Goal: Task Accomplishment & Management: Use online tool/utility

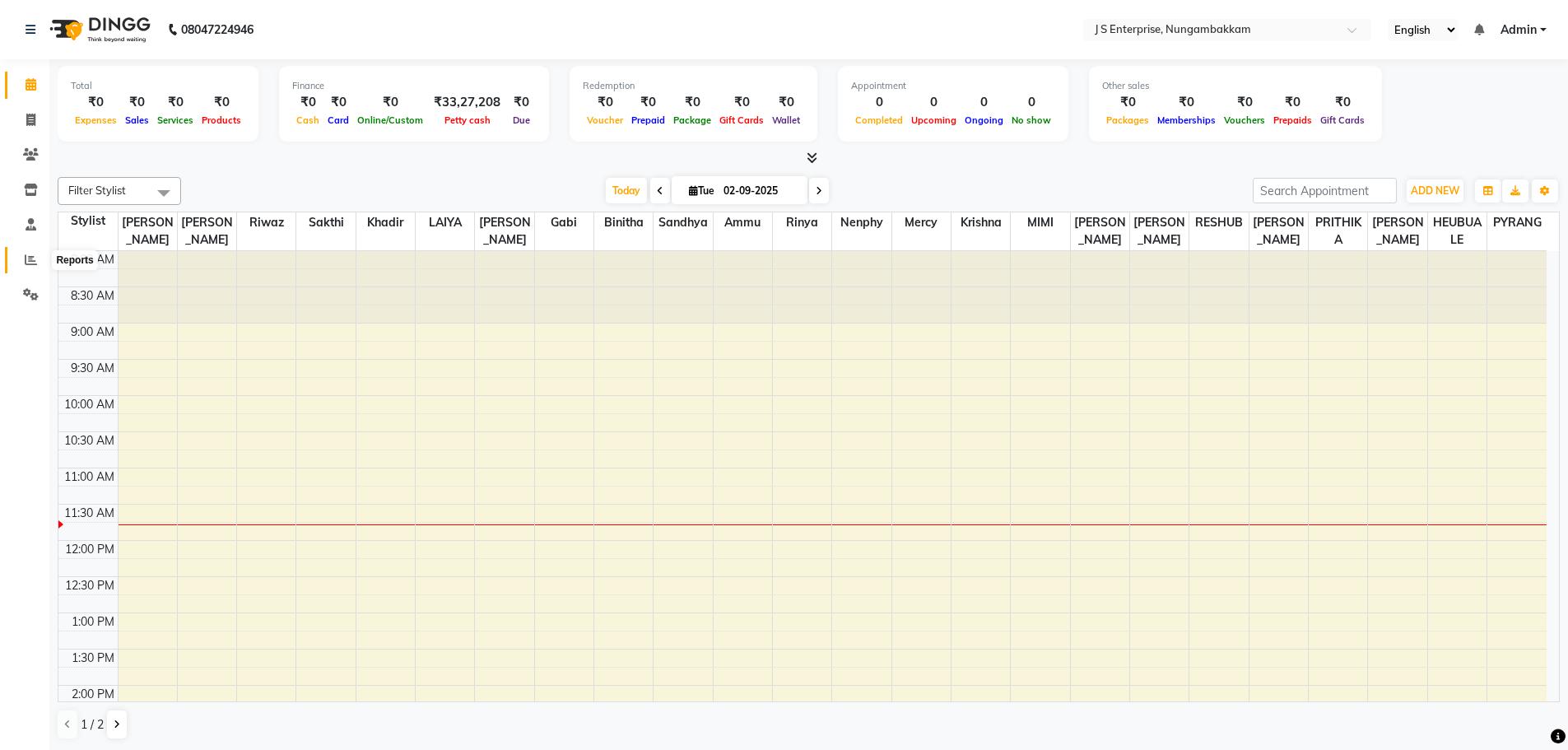
click at [21, 253] on span at bounding box center [30, 260] width 29 height 19
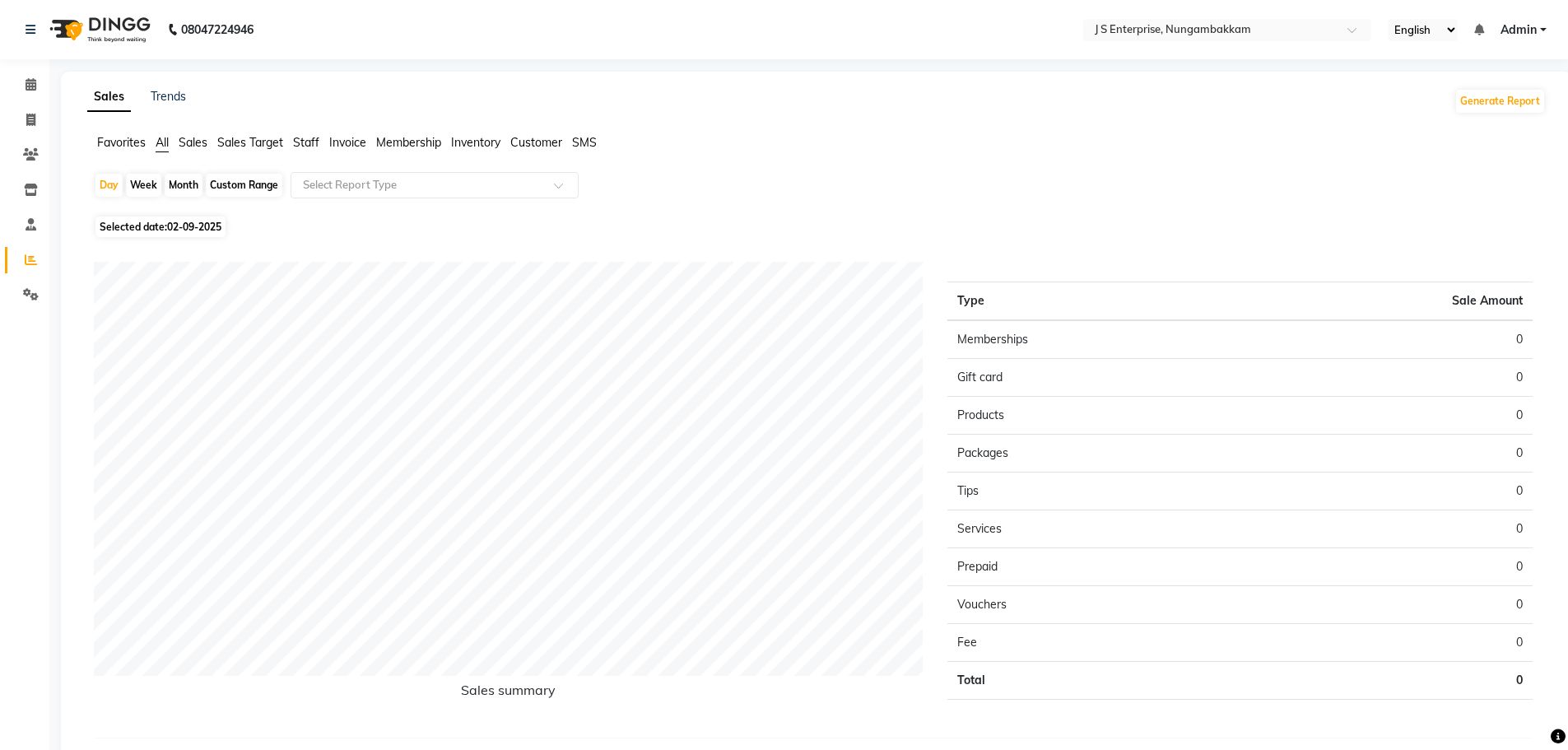
click at [303, 142] on span "Staff" at bounding box center [306, 142] width 27 height 15
click at [341, 195] on div "Select Report Type" at bounding box center [434, 185] width 288 height 27
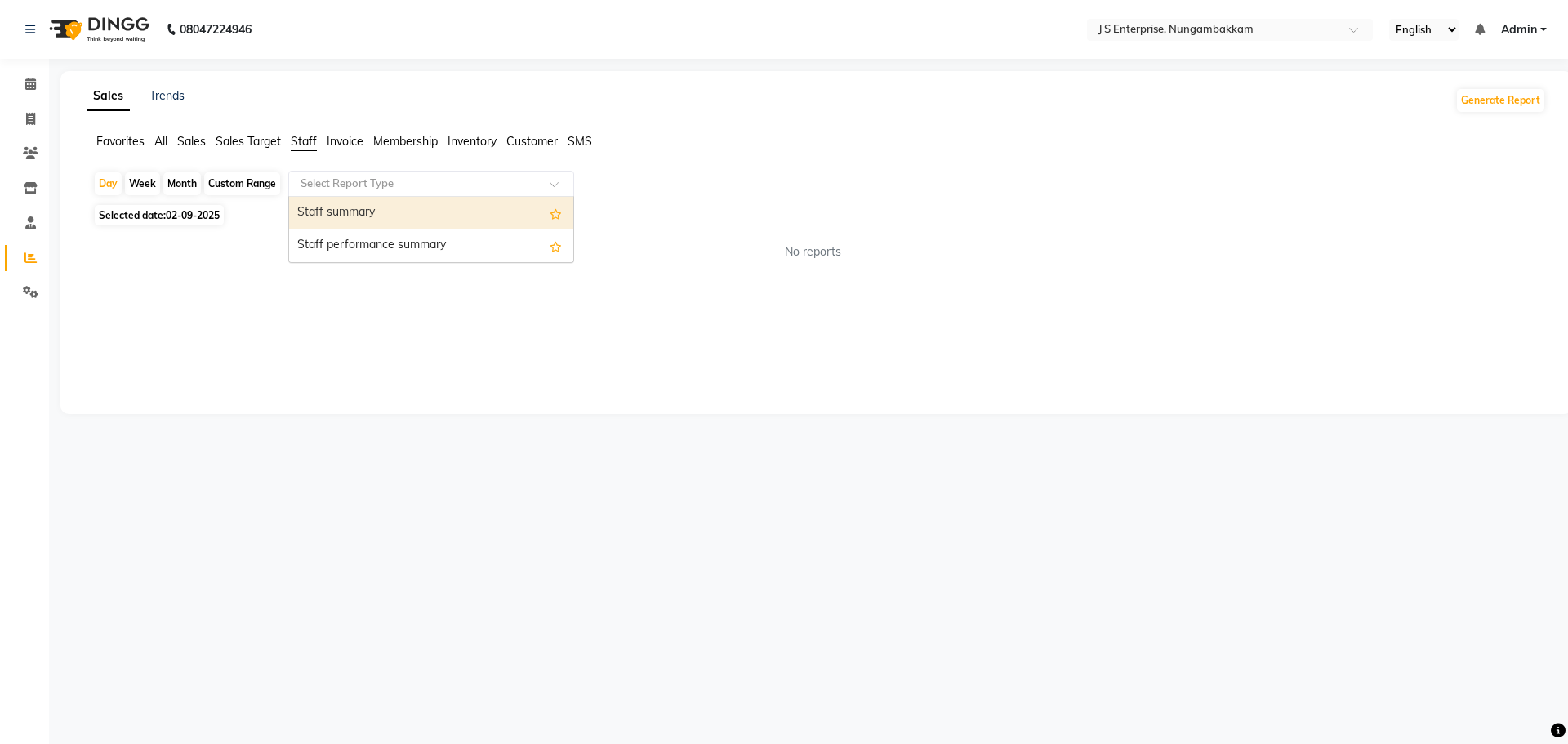
click at [352, 206] on div "Staff summary" at bounding box center [431, 213] width 284 height 32
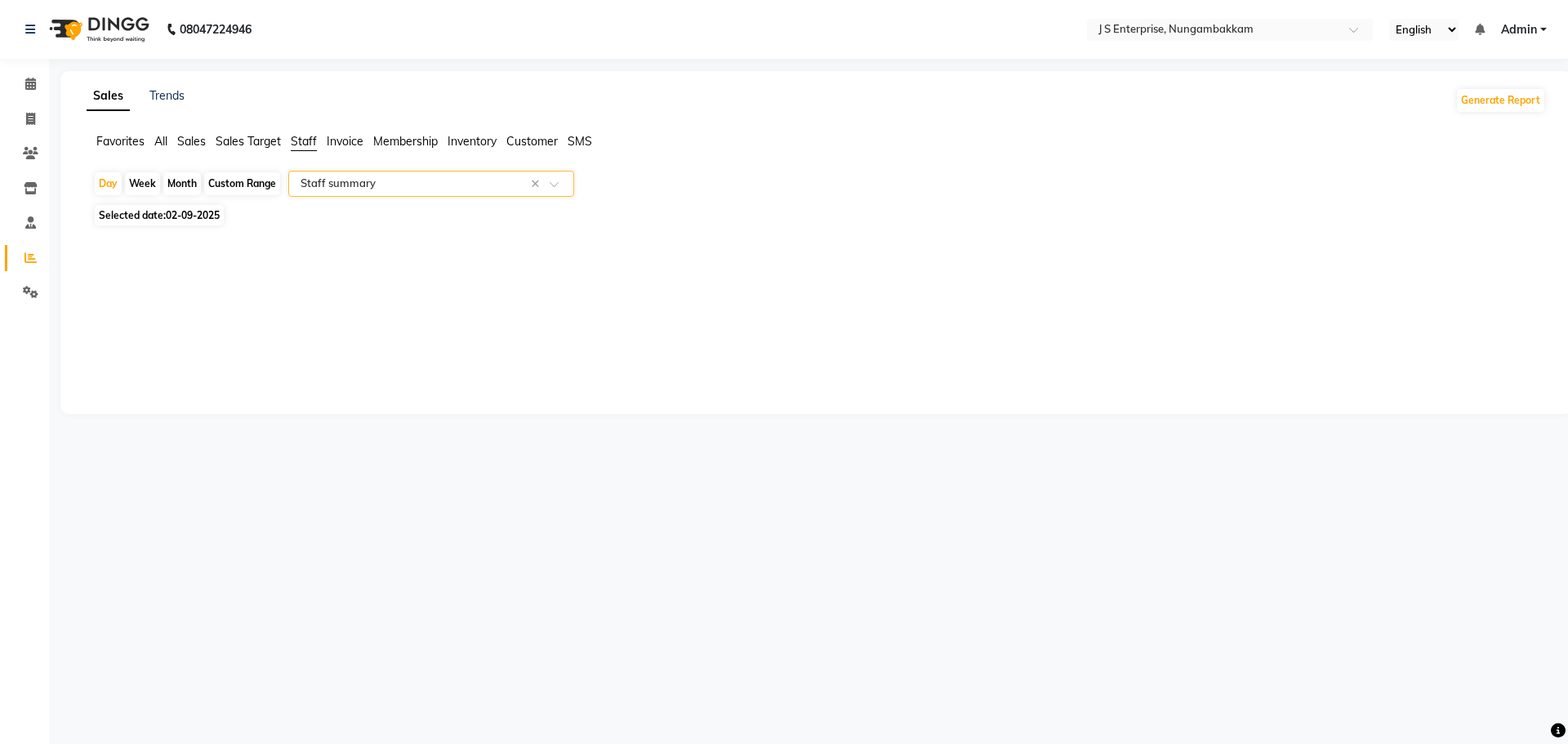
click at [188, 222] on span "Selected date: [DATE]" at bounding box center [159, 215] width 129 height 21
select select "9"
select select "2025"
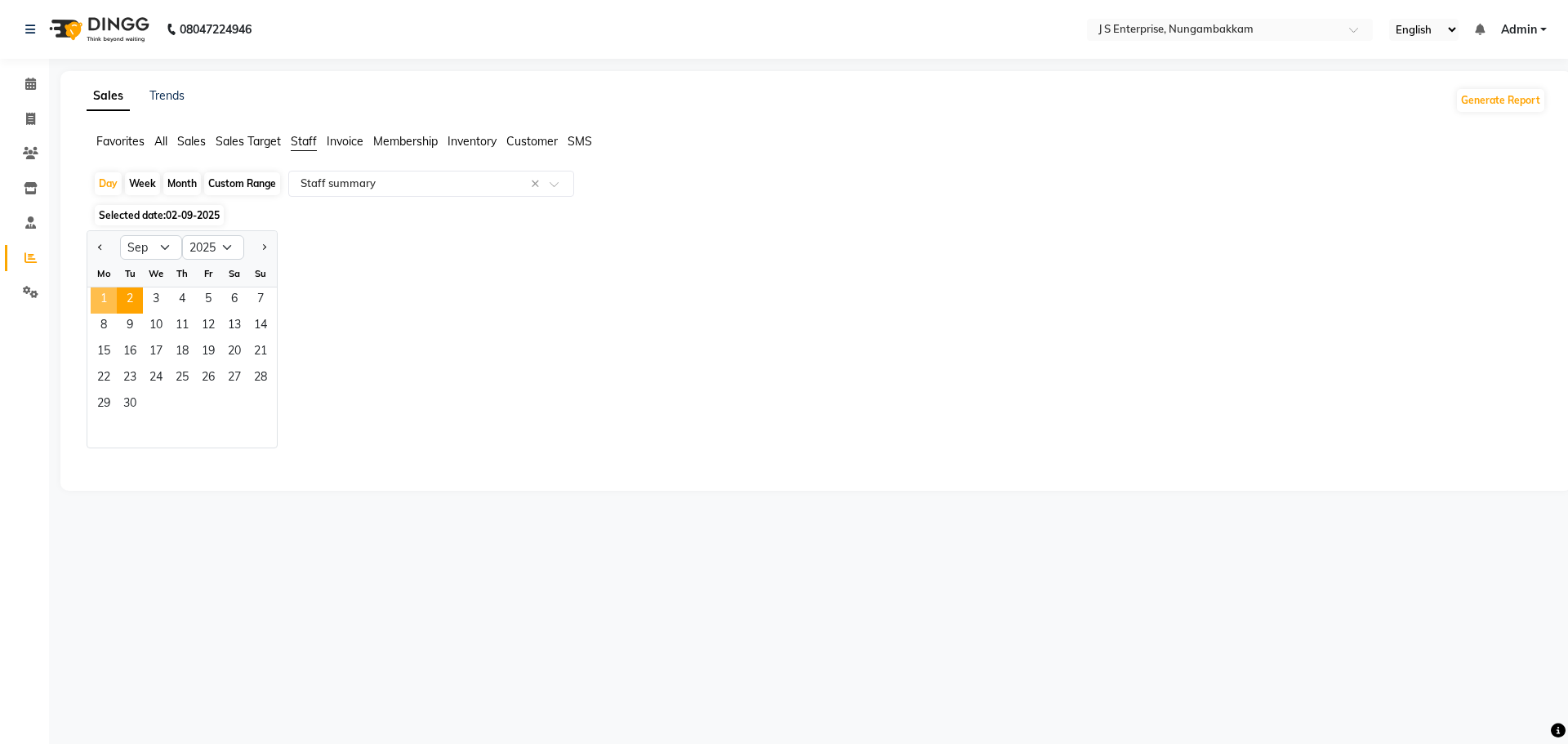
click at [106, 298] on span "1" at bounding box center [103, 300] width 26 height 26
select select "csv"
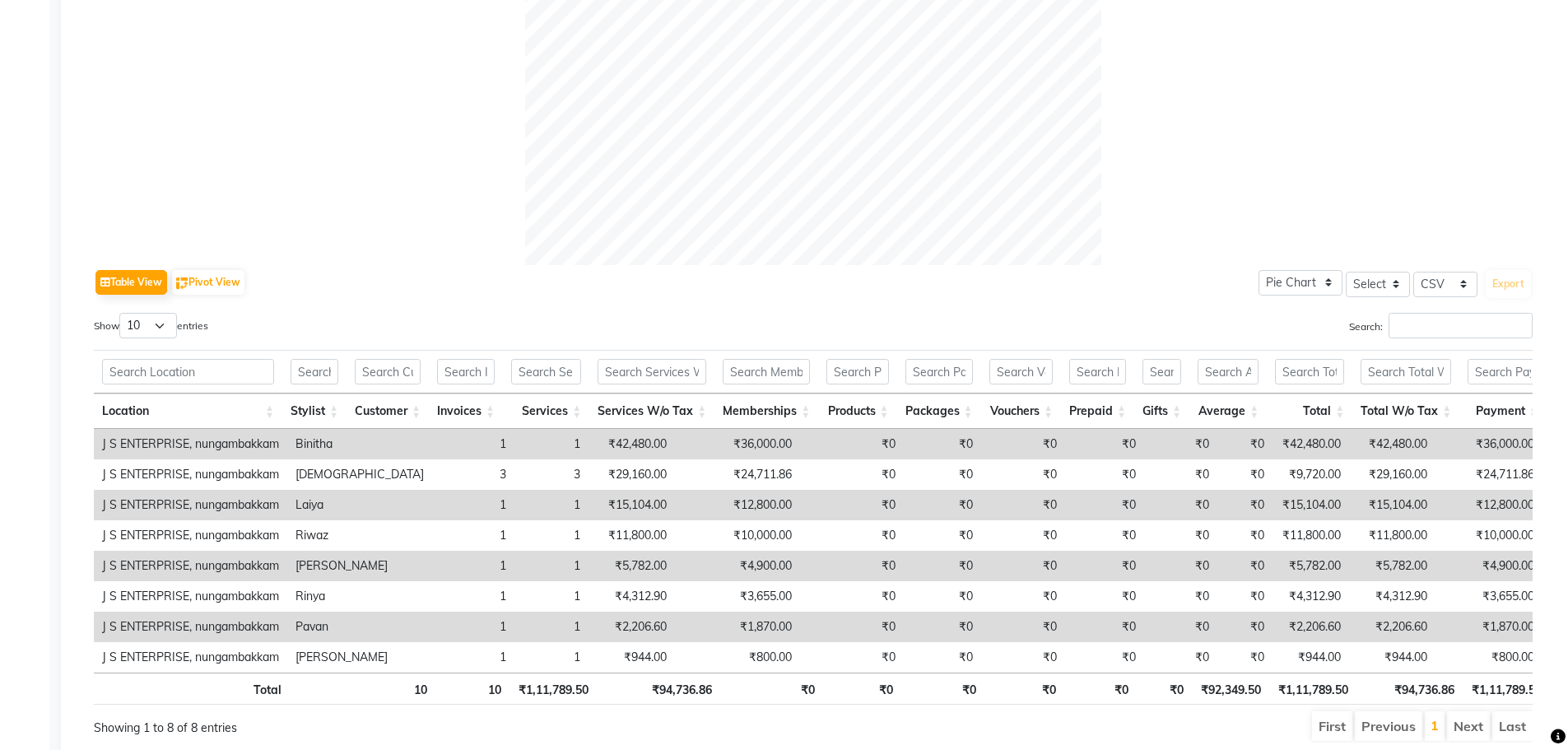
scroll to position [648, 0]
